Goal: Transaction & Acquisition: Purchase product/service

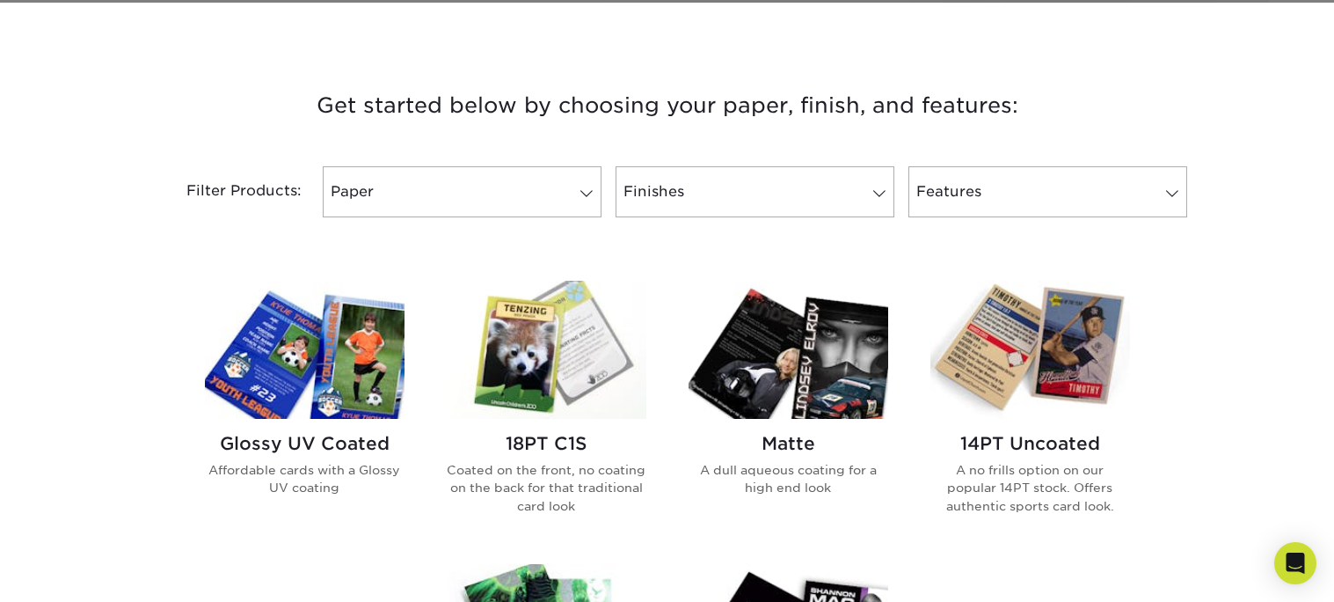
scroll to position [615, 0]
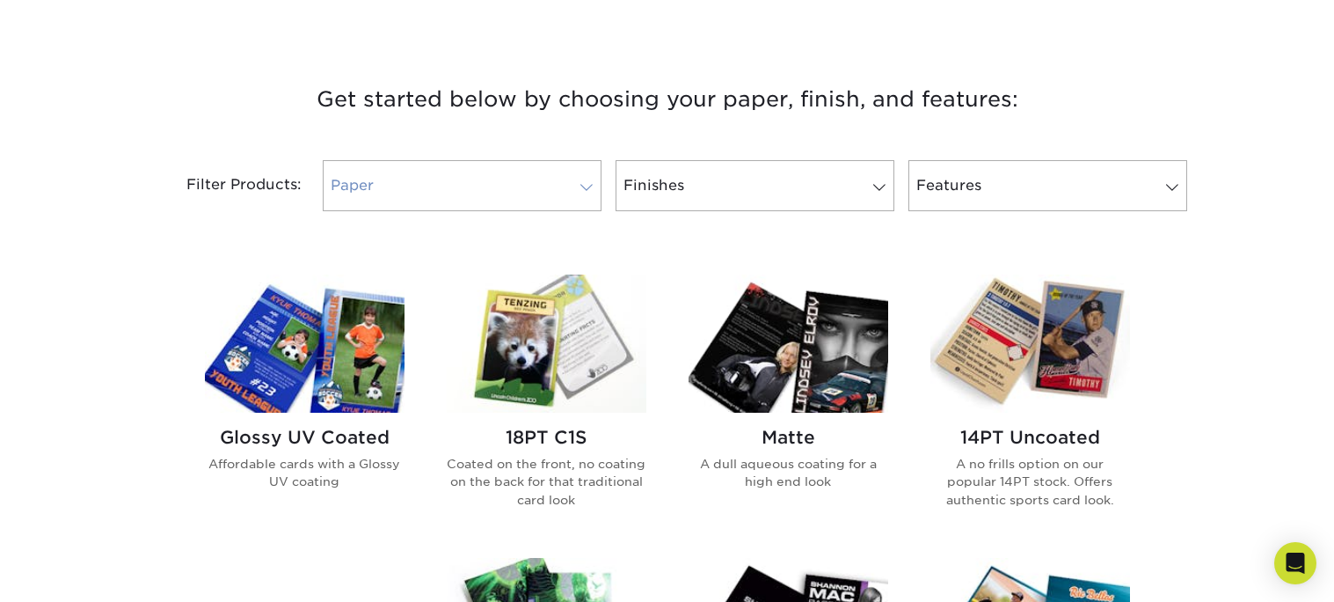
click at [590, 189] on span at bounding box center [586, 187] width 25 height 14
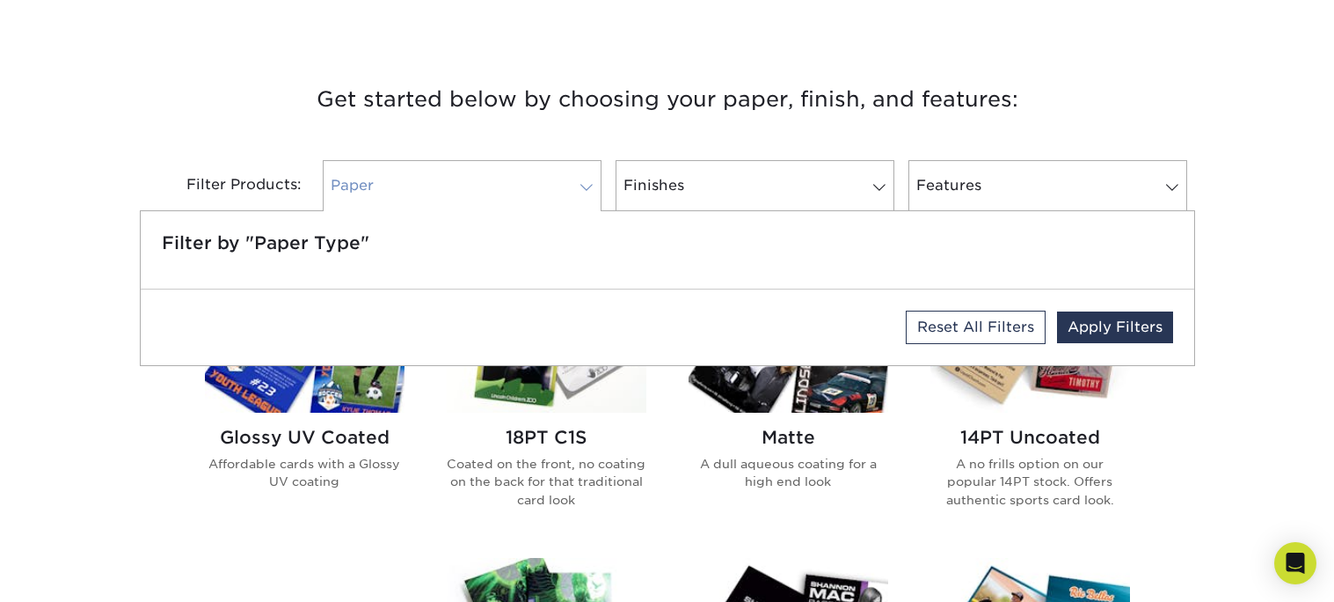
click at [590, 189] on span at bounding box center [586, 187] width 25 height 14
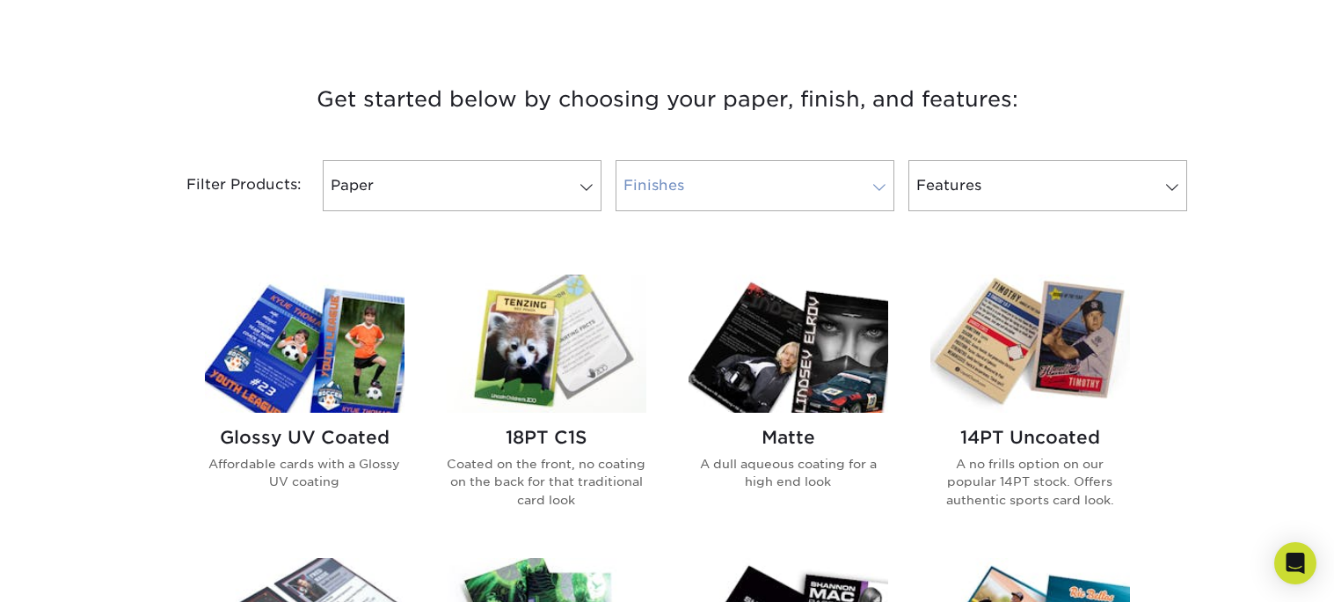
click at [882, 185] on span at bounding box center [879, 187] width 25 height 14
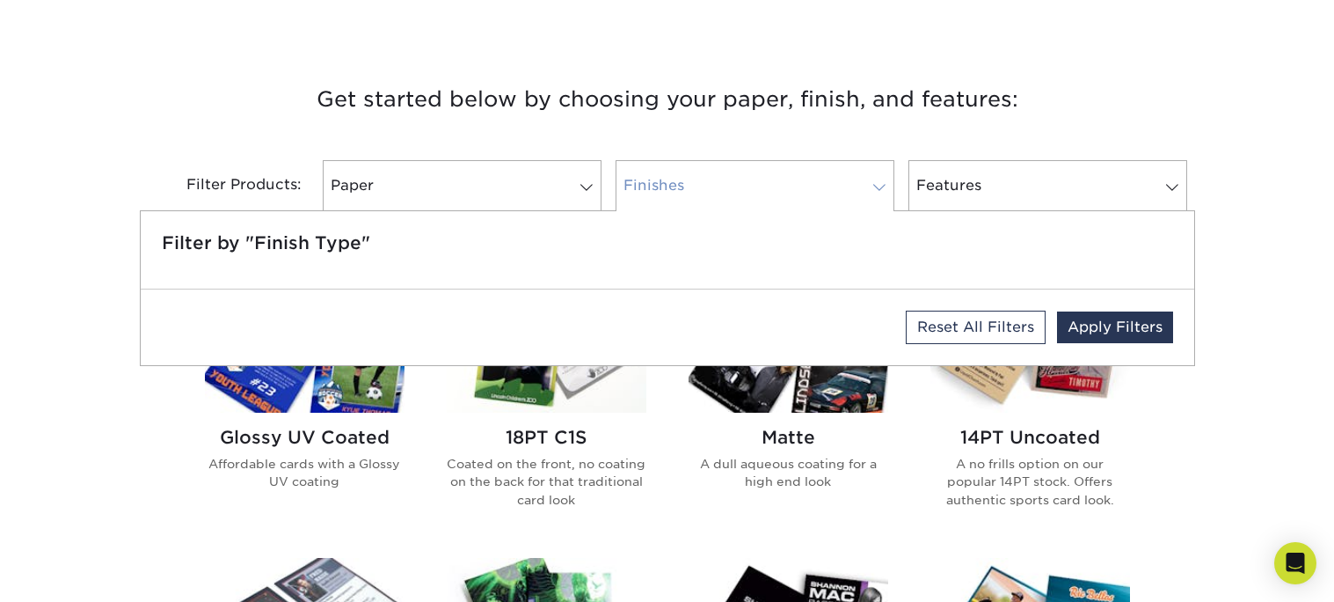
click at [882, 185] on span at bounding box center [879, 187] width 25 height 14
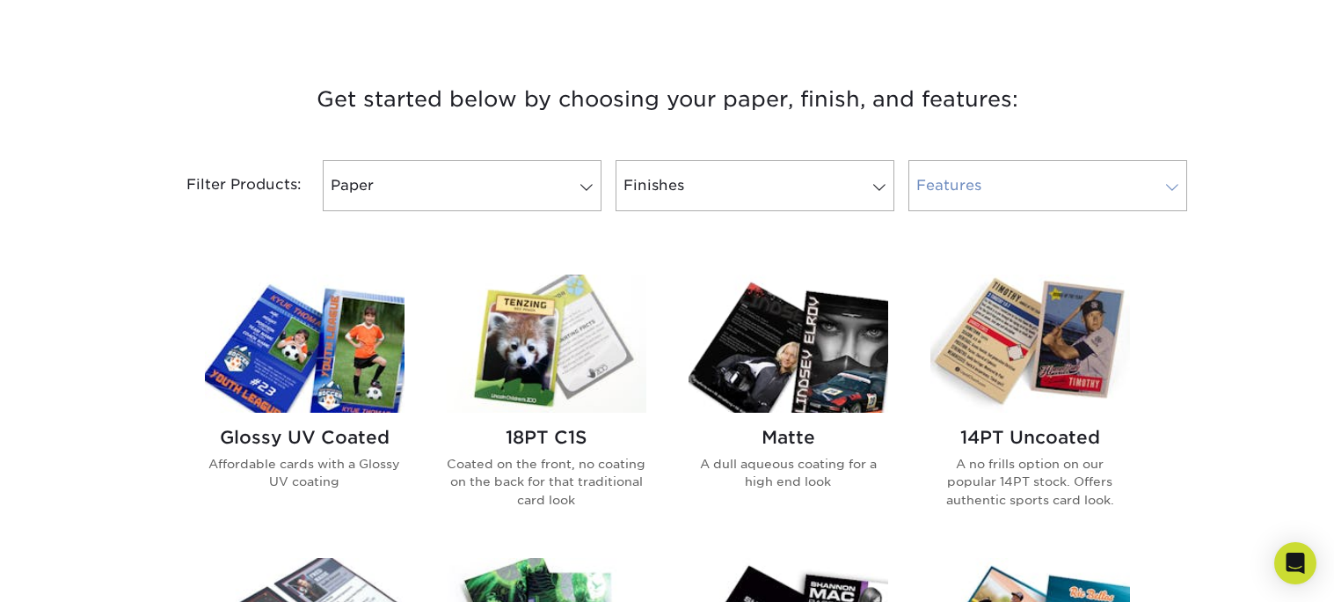
click at [1176, 186] on span at bounding box center [1172, 187] width 25 height 14
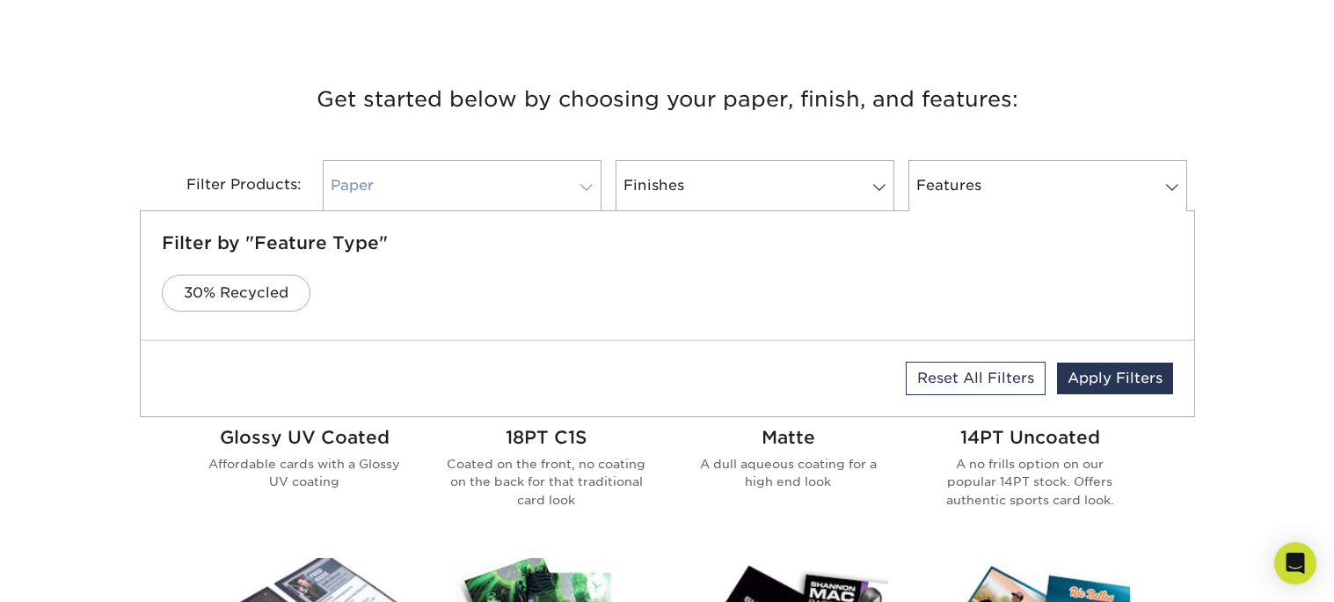
click at [585, 190] on span at bounding box center [586, 187] width 25 height 14
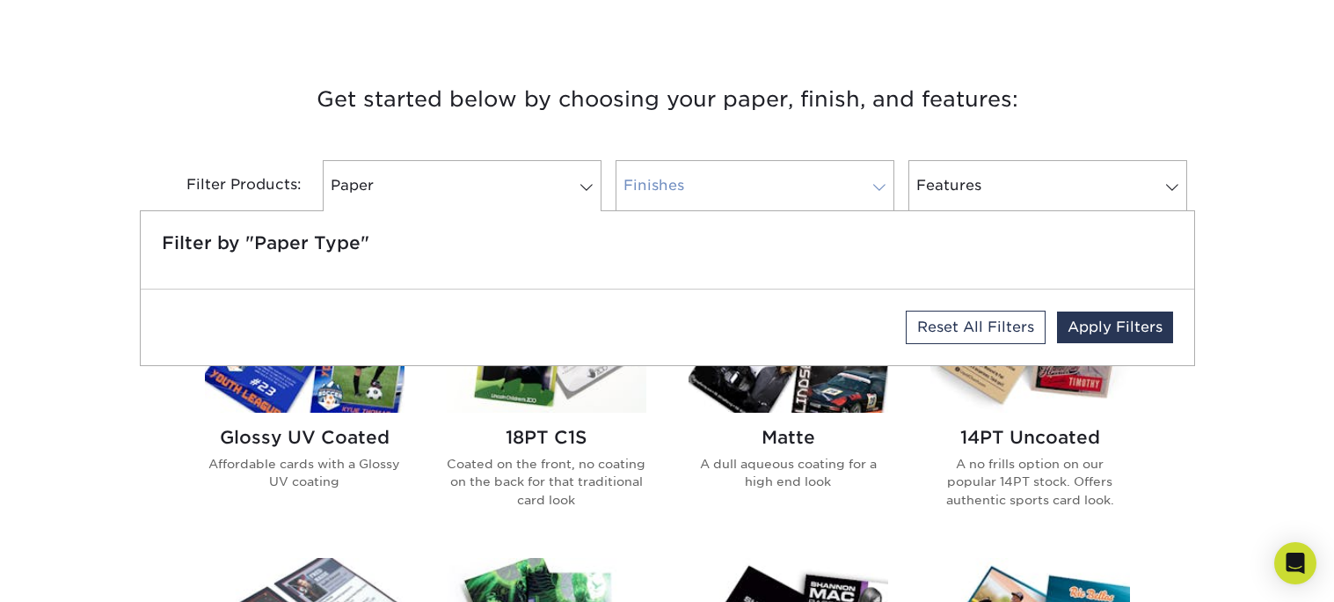
click at [883, 182] on span at bounding box center [879, 187] width 25 height 14
click at [1125, 167] on link "Features" at bounding box center [1048, 185] width 279 height 51
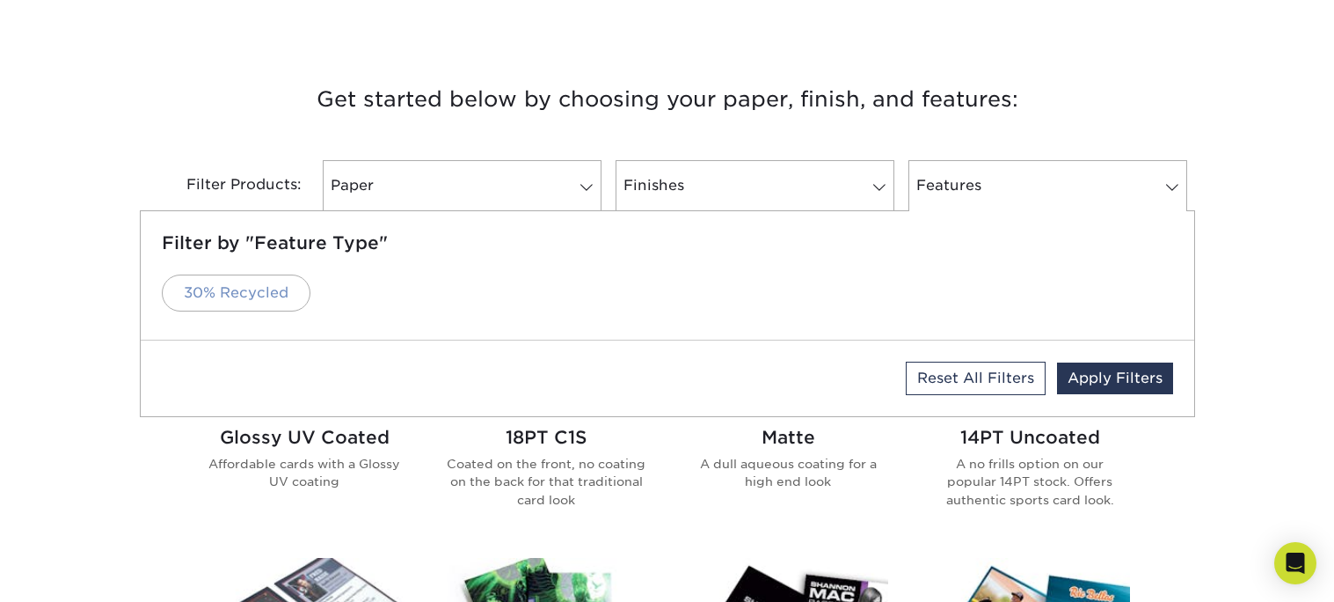
click at [280, 283] on link "30% Recycled" at bounding box center [236, 292] width 149 height 37
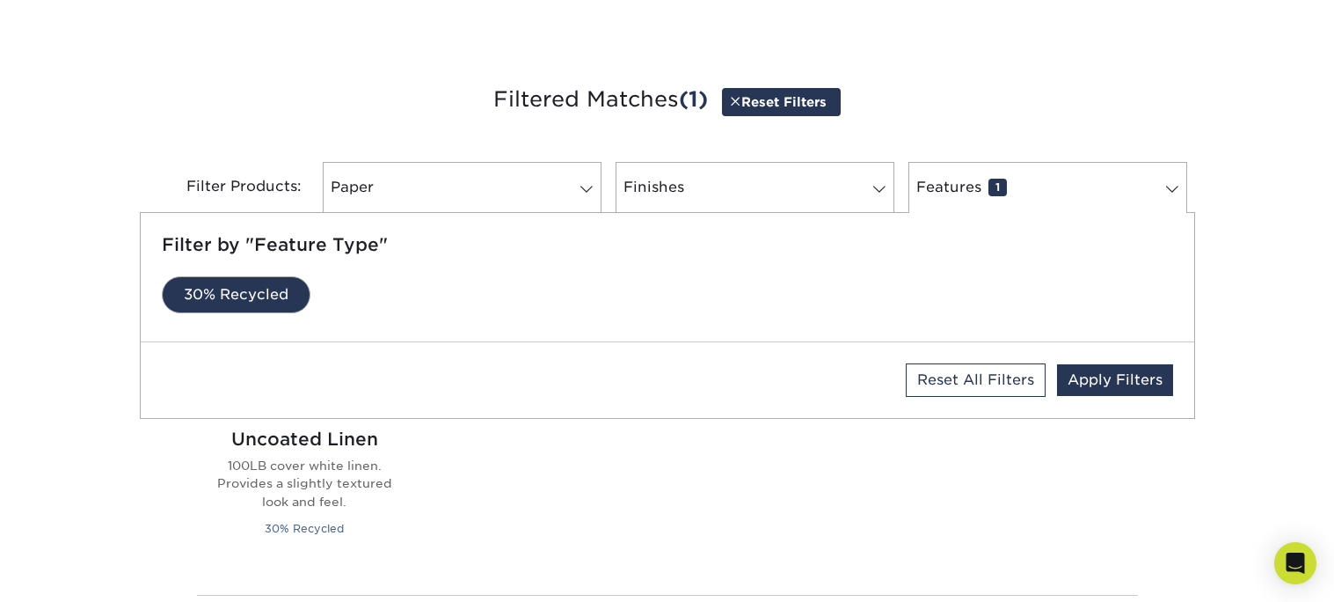
click at [1302, 217] on div "Get started below by choosing your paper, finish, and features: Filtered Matche…" at bounding box center [667, 411] width 1334 height 744
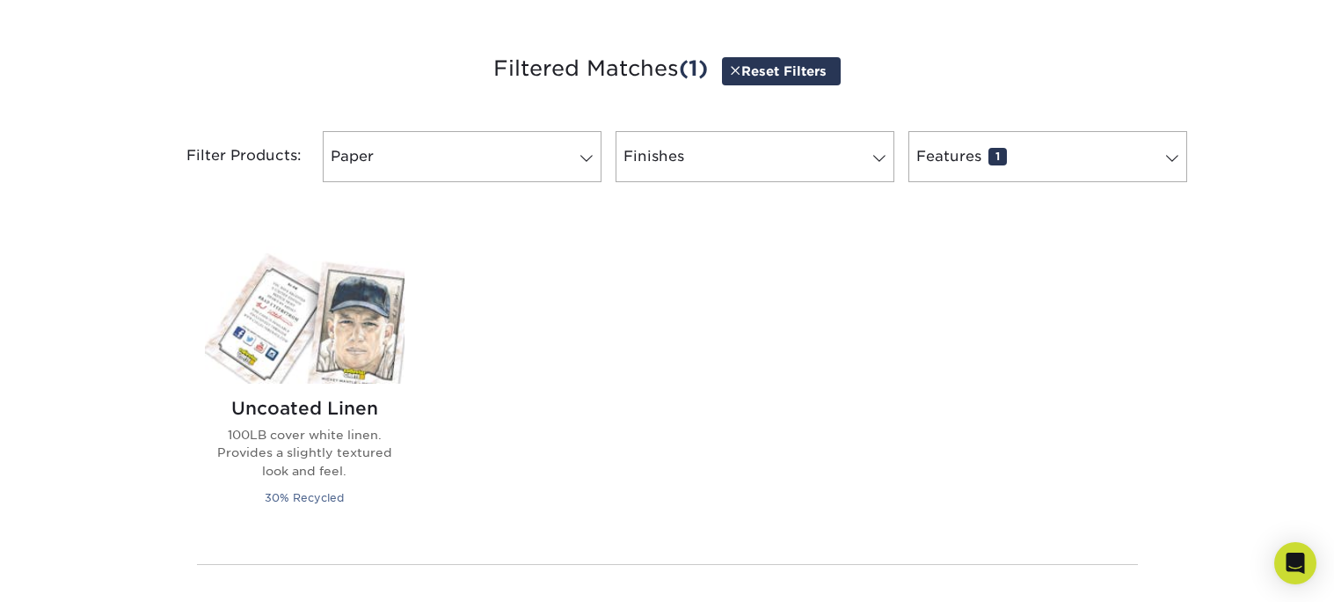
scroll to position [675, 0]
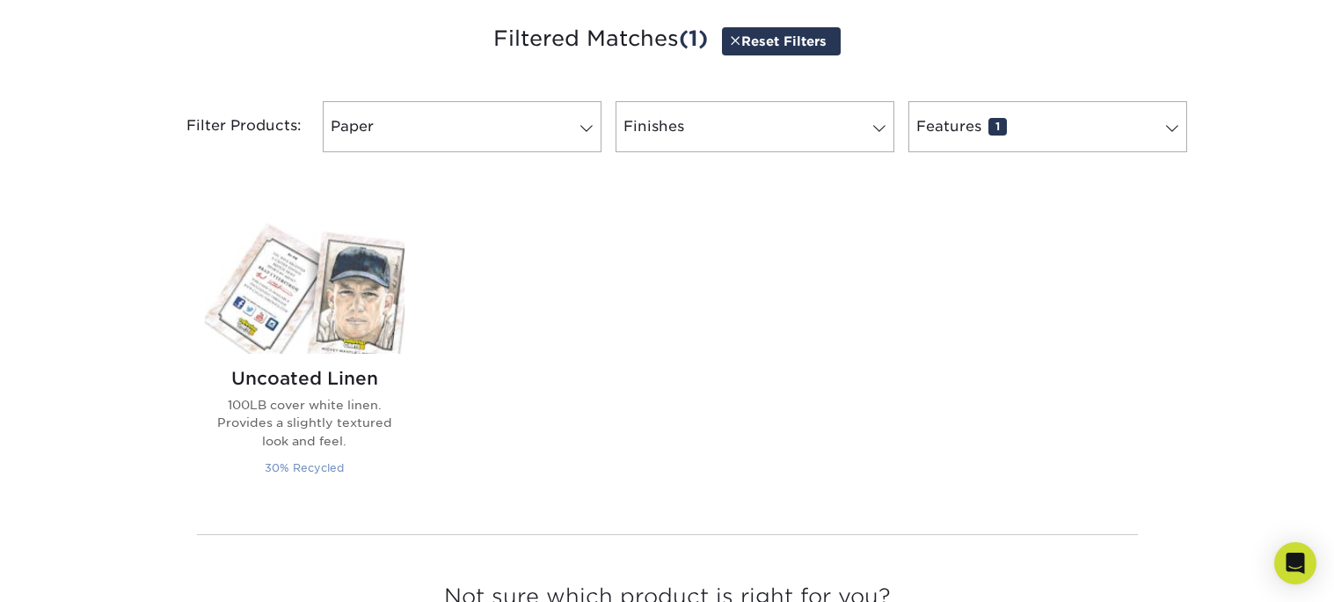
click at [362, 316] on img at bounding box center [305, 284] width 200 height 138
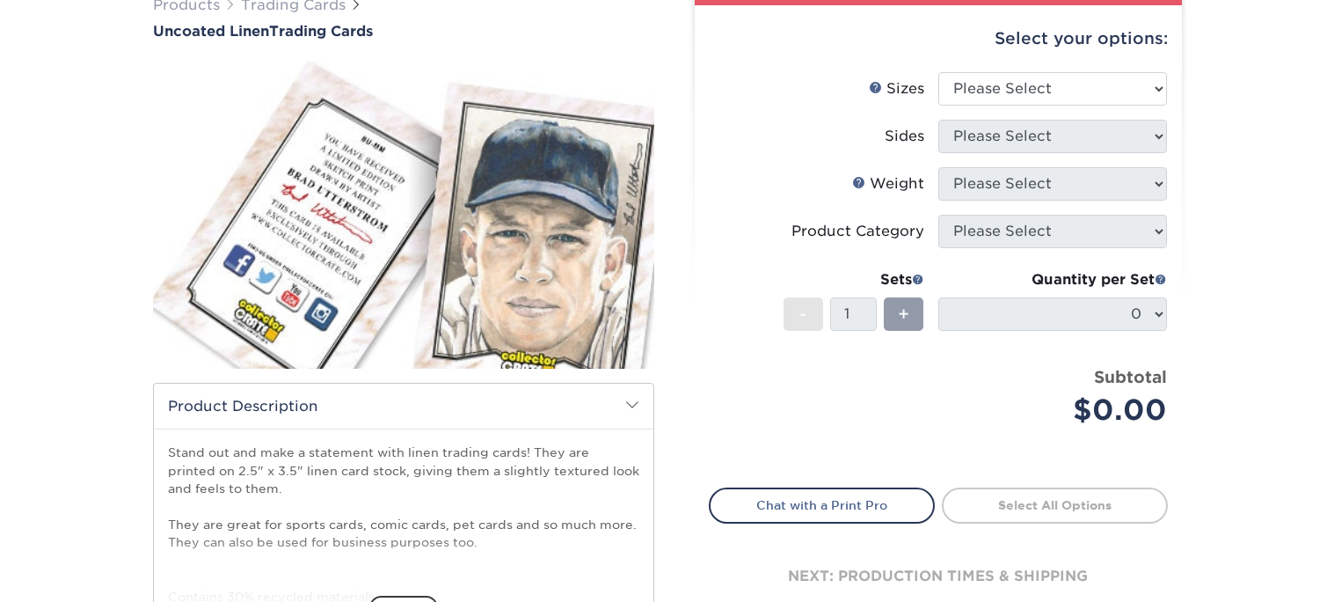
scroll to position [165, 0]
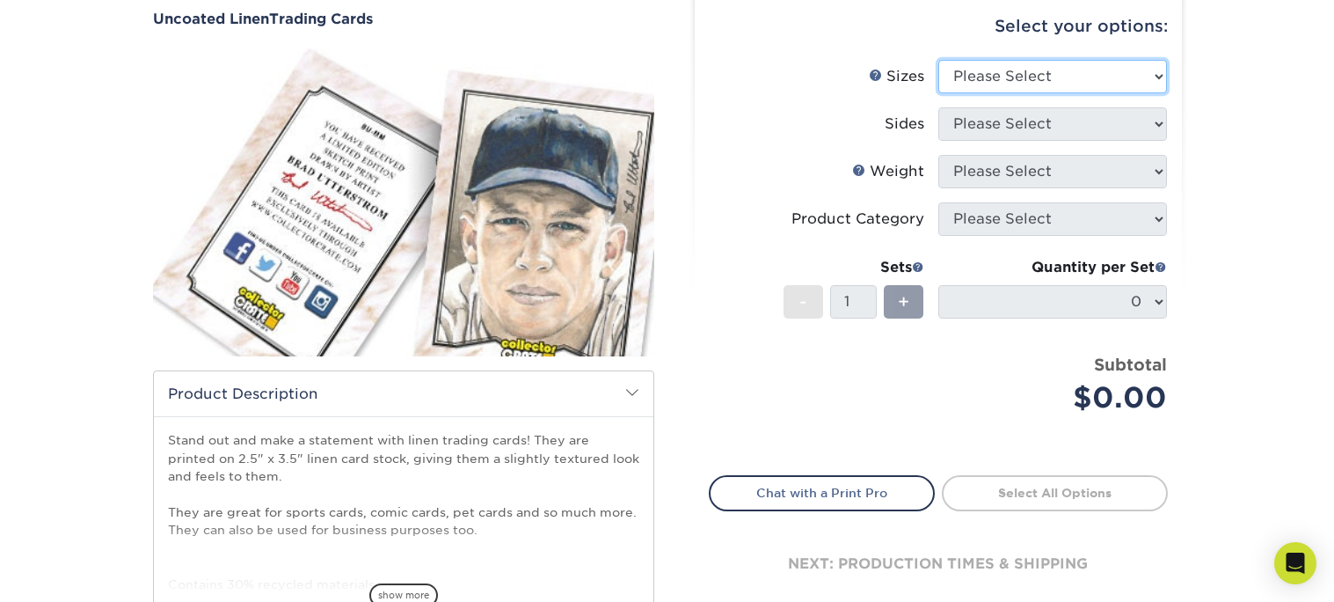
click at [1160, 78] on select "Please Select 2.5" x 3.5"" at bounding box center [1052, 76] width 229 height 33
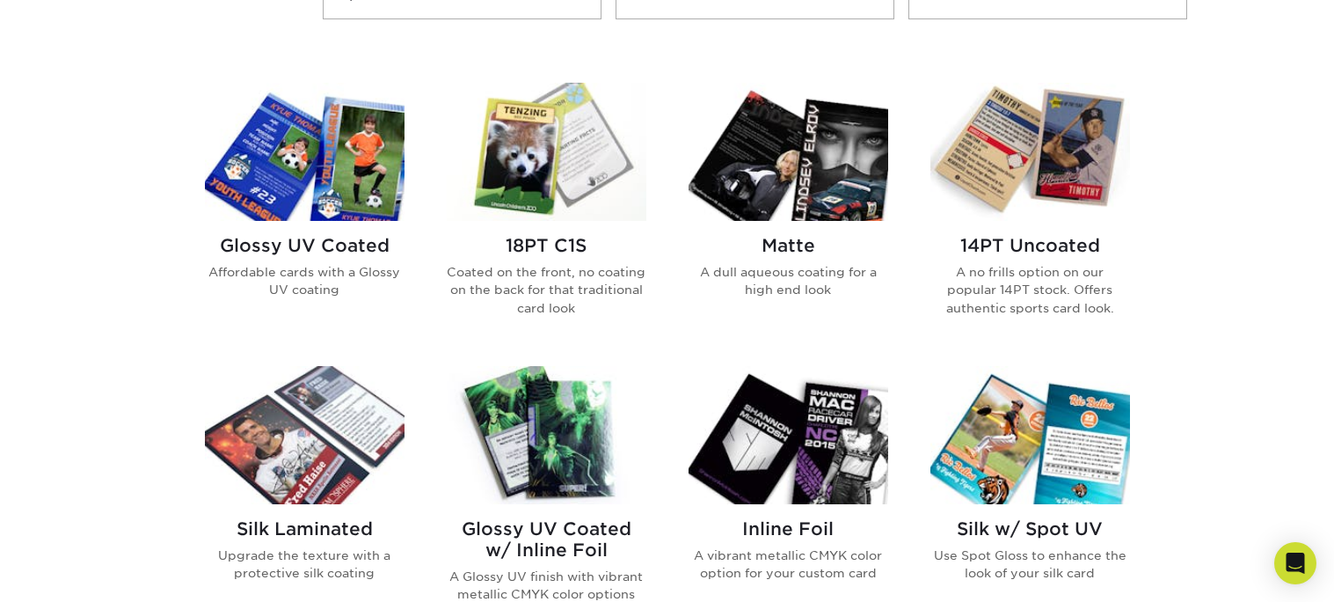
scroll to position [799, 0]
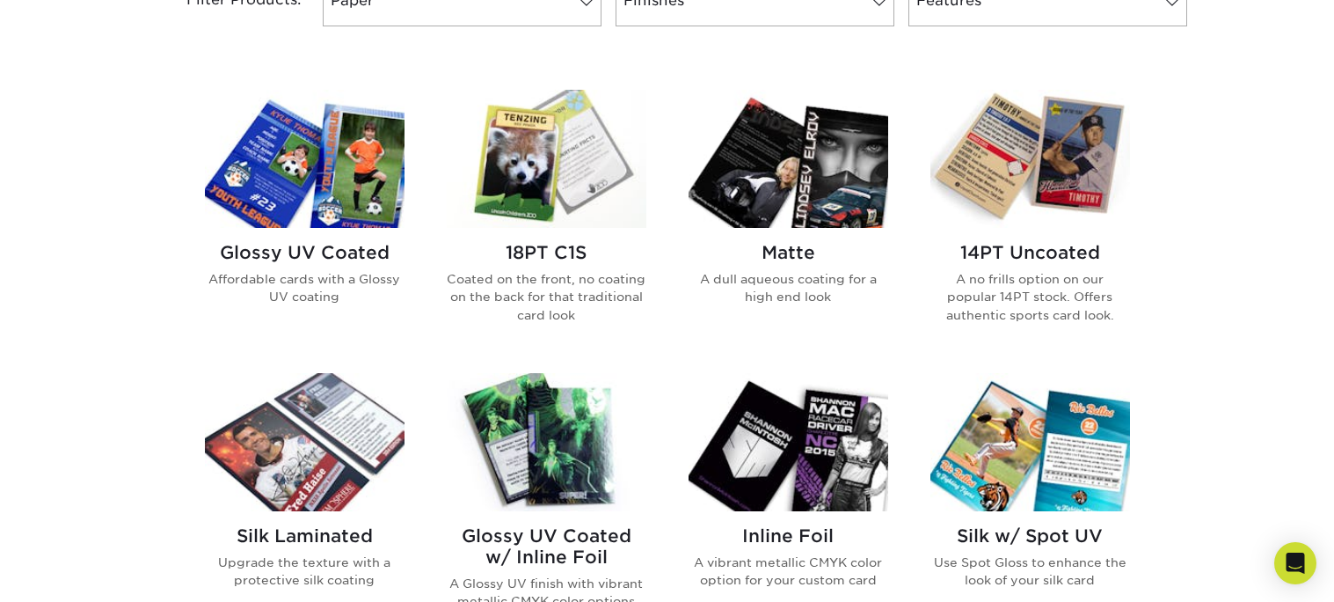
click at [802, 252] on h2 "Matte" at bounding box center [789, 252] width 200 height 21
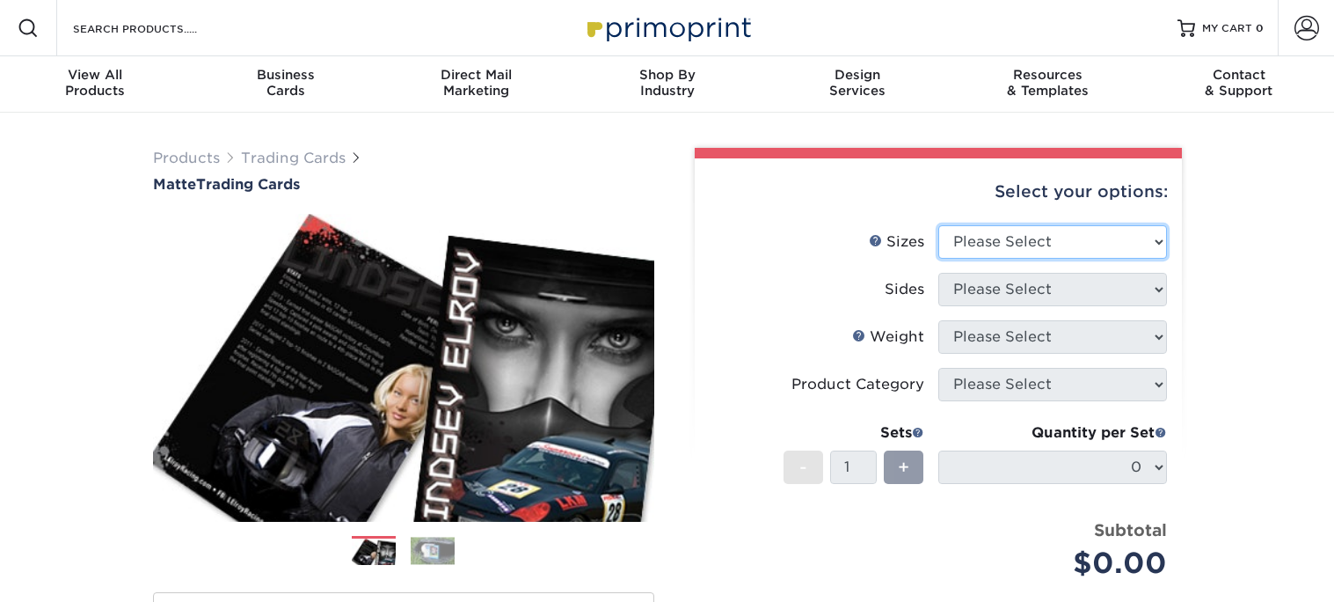
click at [1162, 243] on select "Please Select 2.5" x 3.5"" at bounding box center [1052, 241] width 229 height 33
